Goal: Navigation & Orientation: Understand site structure

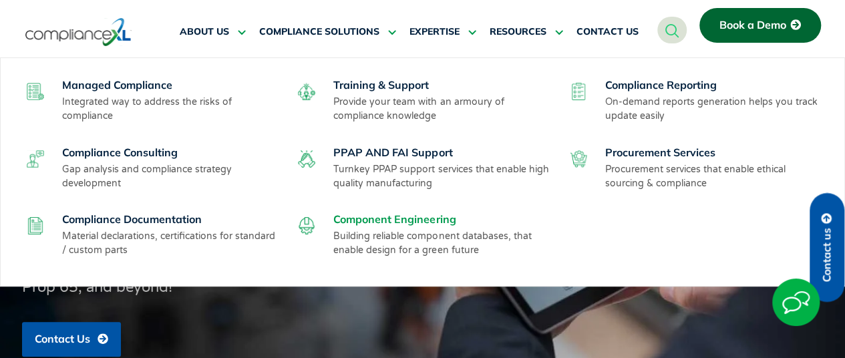
click at [381, 217] on link "Component Engineering" at bounding box center [394, 219] width 122 height 13
click at [359, 78] on link "Training & Support" at bounding box center [381, 84] width 96 height 13
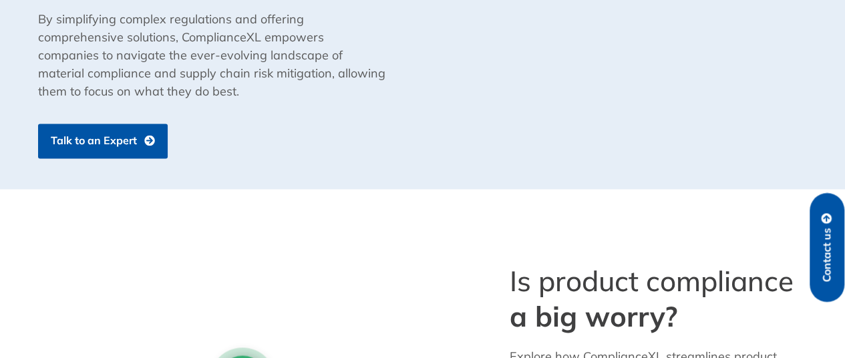
scroll to position [1044, 0]
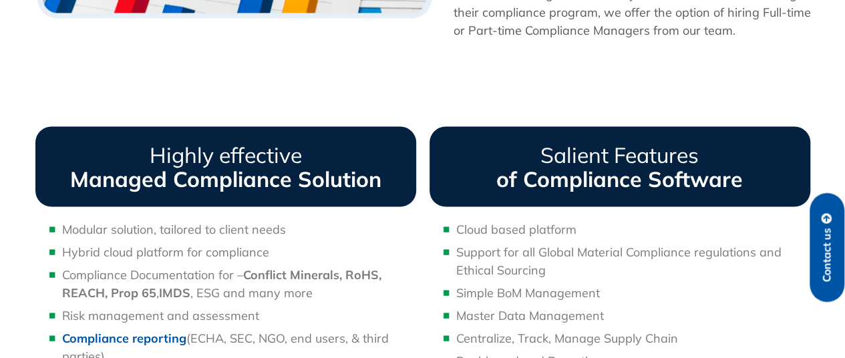
scroll to position [1206, 0]
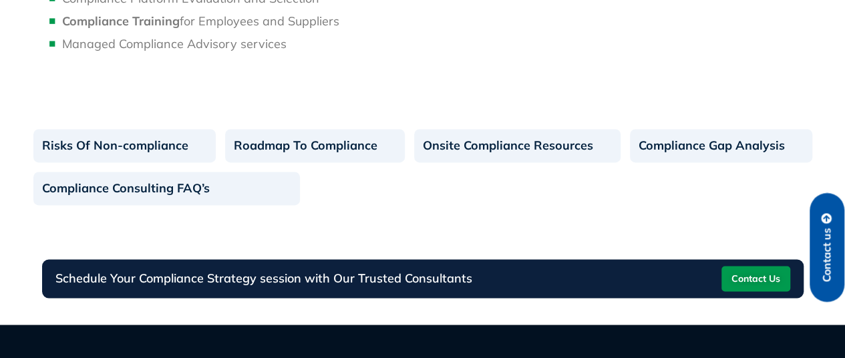
scroll to position [1142, 0]
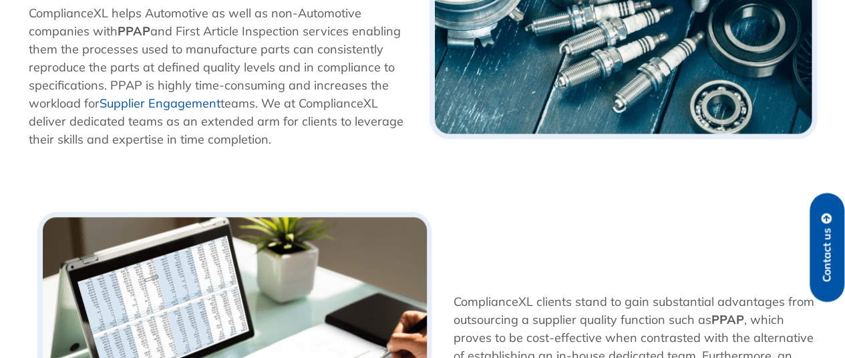
scroll to position [619, 0]
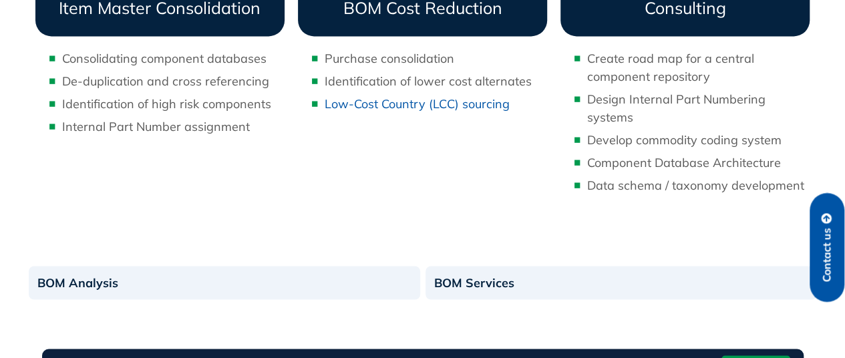
scroll to position [1139, 0]
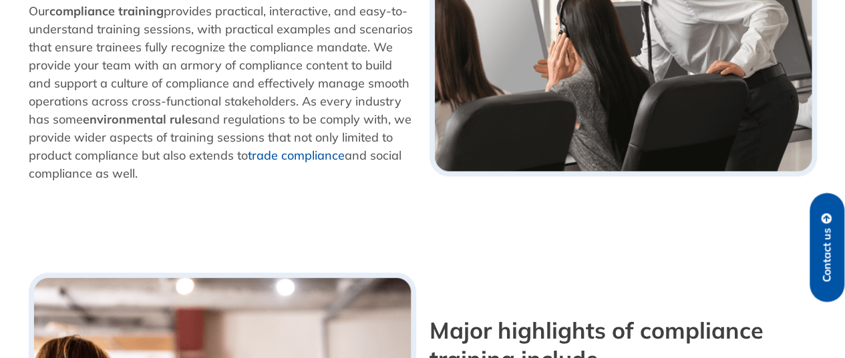
scroll to position [732, 0]
